Goal: Navigation & Orientation: Understand site structure

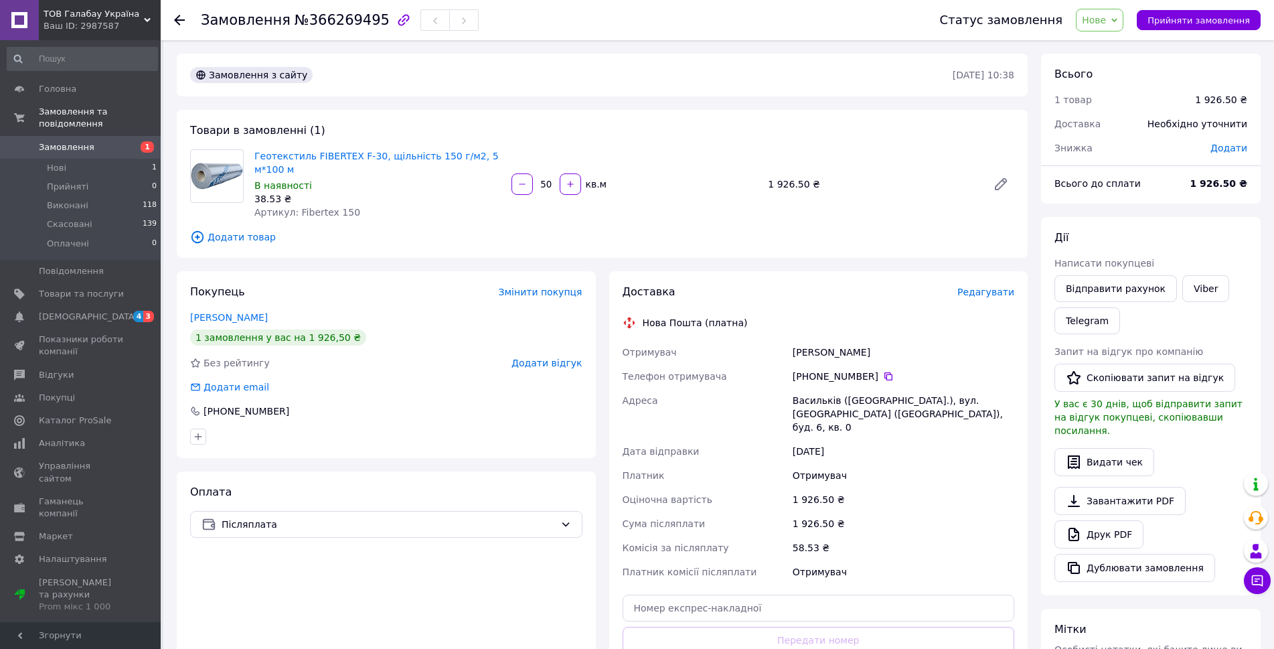
click at [58, 141] on span "Замовлення" at bounding box center [67, 147] width 56 height 12
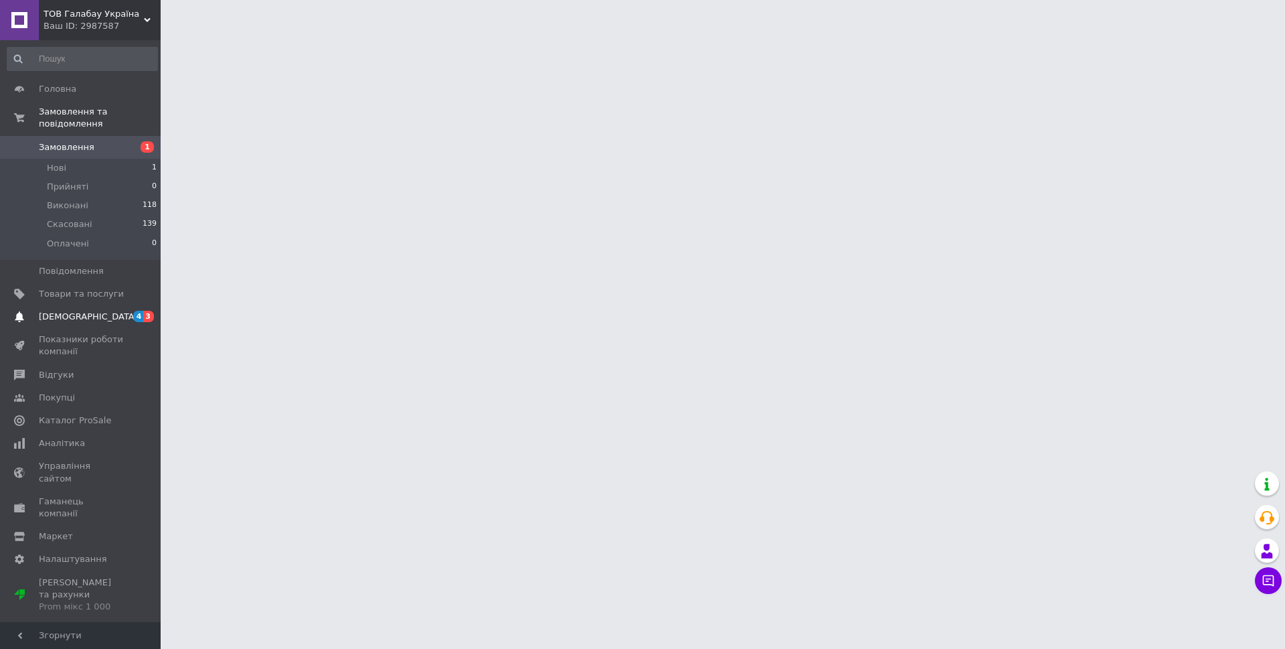
click at [88, 311] on span "[DEMOGRAPHIC_DATA]" at bounding box center [81, 317] width 85 height 12
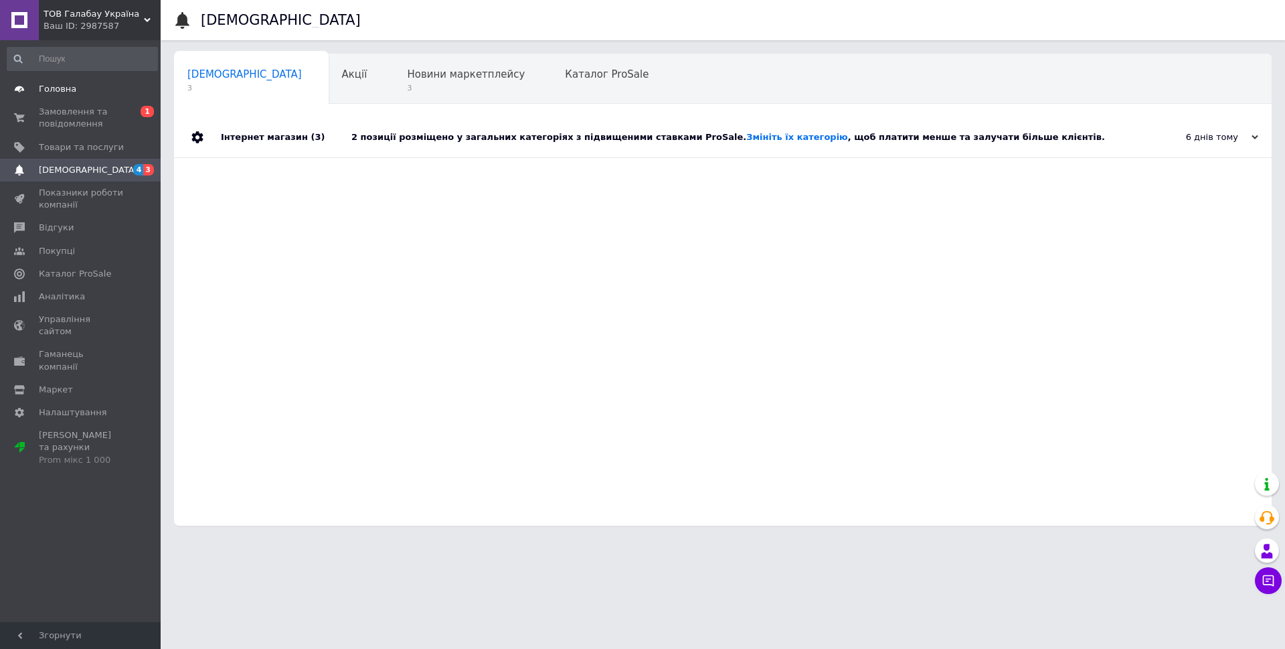
click at [78, 88] on span "Головна" at bounding box center [81, 89] width 85 height 12
